Goal: Information Seeking & Learning: Find specific fact

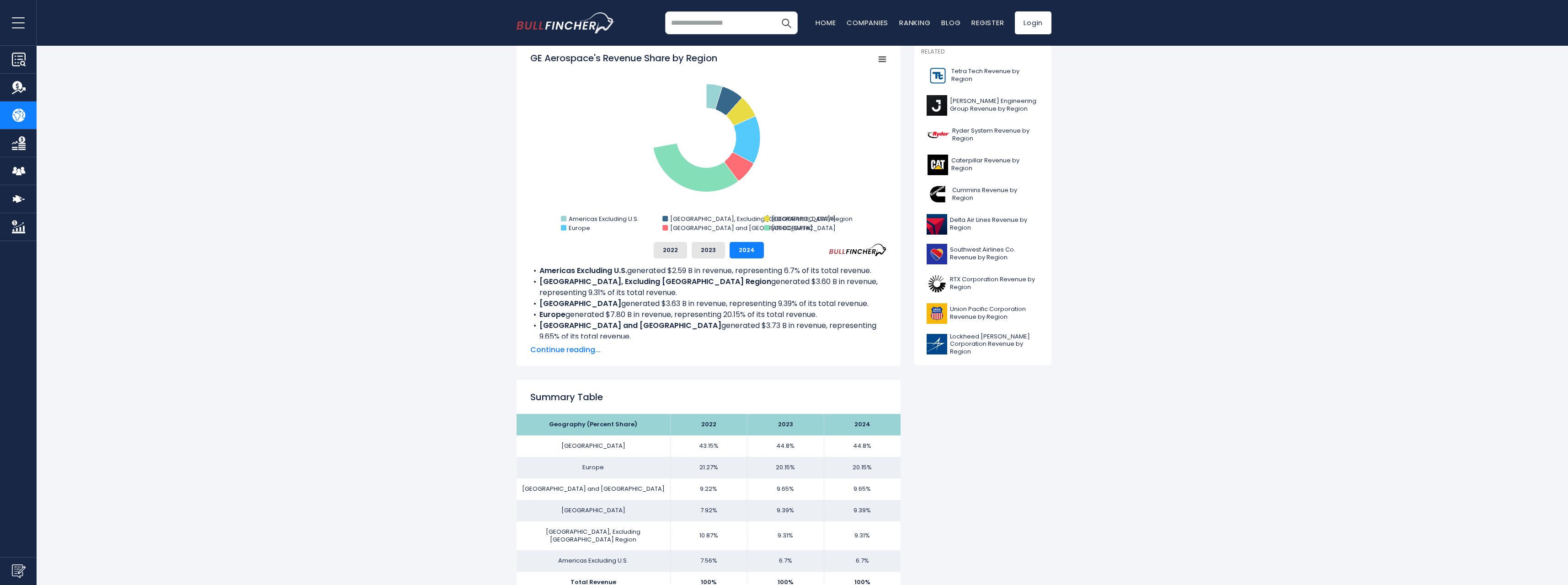
scroll to position [276, 0]
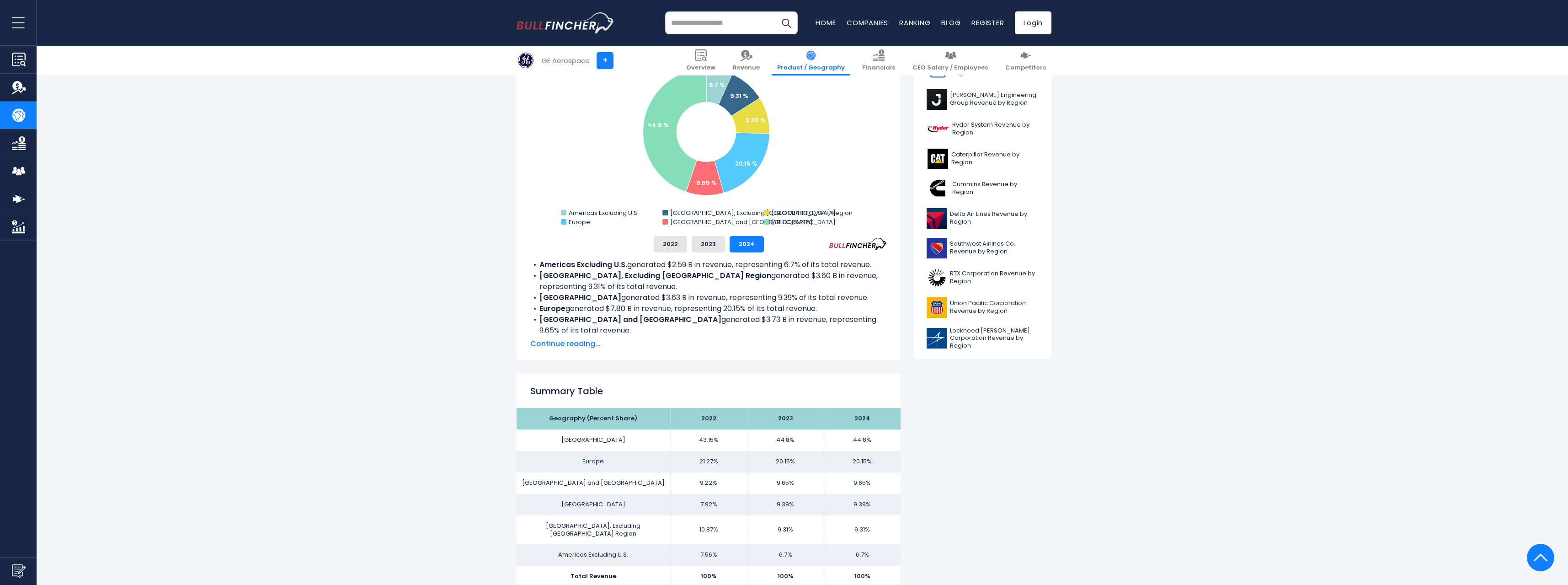
drag, startPoint x: 875, startPoint y: 507, endPoint x: 828, endPoint y: 510, distance: 47.1
click at [828, 510] on td "9.39%" at bounding box center [862, 504] width 77 height 21
click at [854, 508] on td "9.39%" at bounding box center [862, 504] width 77 height 21
click at [708, 446] on td "43.15%" at bounding box center [709, 440] width 77 height 21
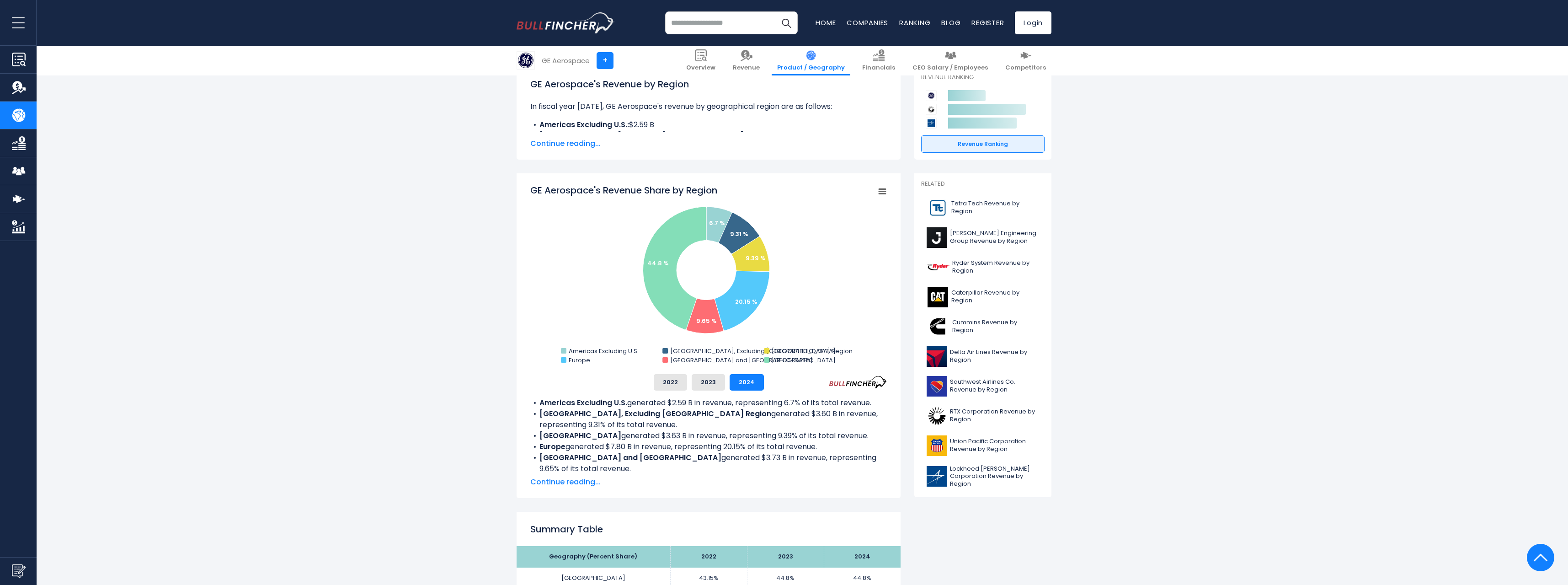
scroll to position [93, 0]
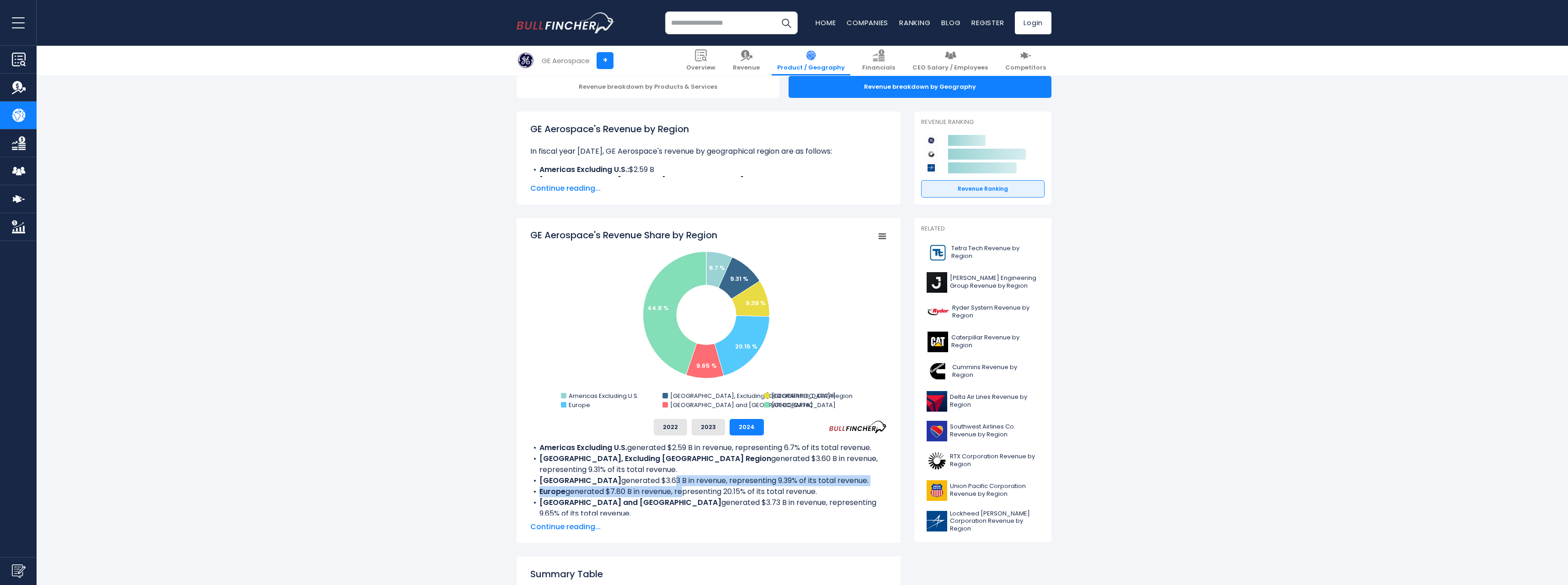
drag, startPoint x: 616, startPoint y: 484, endPoint x: 680, endPoint y: 486, distance: 64.0
click at [680, 486] on ul "Americas Excluding U.S. generated $2.59 B in revenue, representing 6.7% of its …" at bounding box center [708, 486] width 356 height 88
click at [680, 486] on li "Europe generated $7.80 B in revenue, representing 20.15% of its total revenue." at bounding box center [708, 491] width 356 height 11
